Goal: Task Accomplishment & Management: Manage account settings

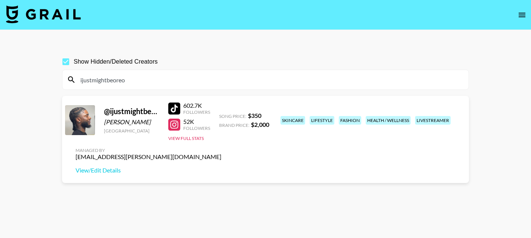
click at [166, 81] on input "ijustmightbeoreo" at bounding box center [270, 80] width 388 height 12
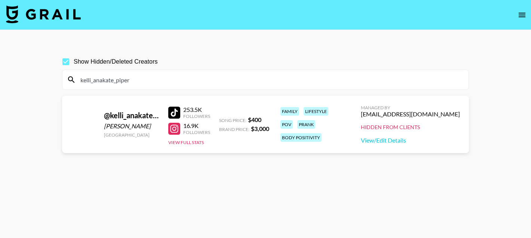
type input "kelli_anakate_piper"
click at [124, 76] on input "kelli_anakate_piper" at bounding box center [270, 80] width 388 height 12
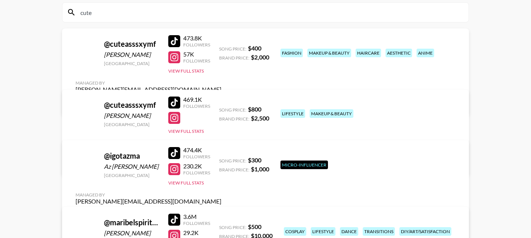
scroll to position [68, 0]
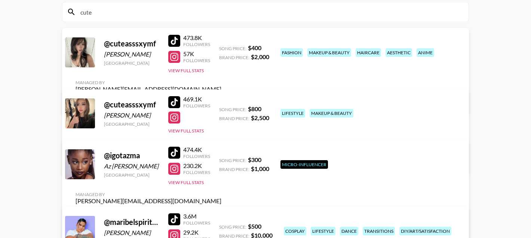
type input "cute"
click at [221, 99] on link "View/Edit Details" at bounding box center [149, 102] width 146 height 7
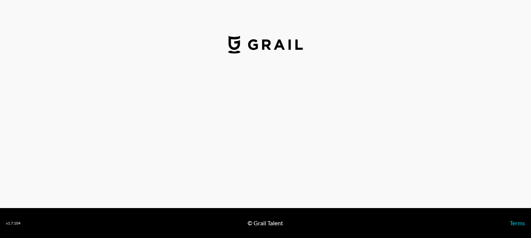
select select "USD"
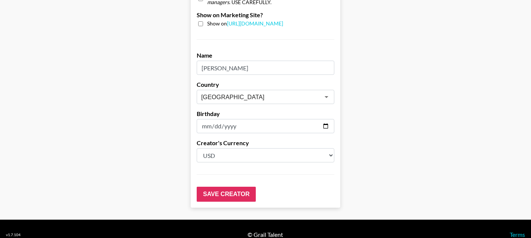
scroll to position [777, 0]
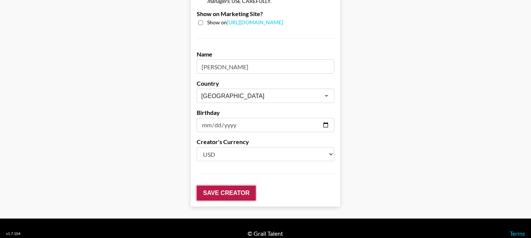
click at [219, 186] on input "Save Creator" at bounding box center [226, 193] width 59 height 15
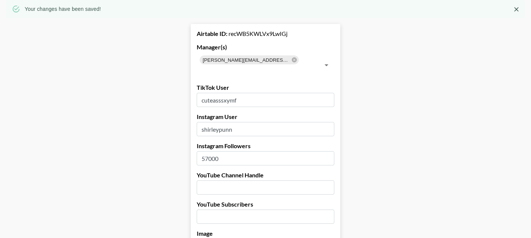
scroll to position [0, 0]
